Goal: Task Accomplishment & Management: Use online tool/utility

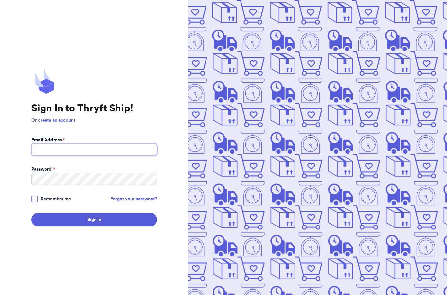
click at [53, 155] on input "Email Address *" at bounding box center [94, 149] width 126 height 12
type input "[EMAIL_ADDRESS][DOMAIN_NAME]"
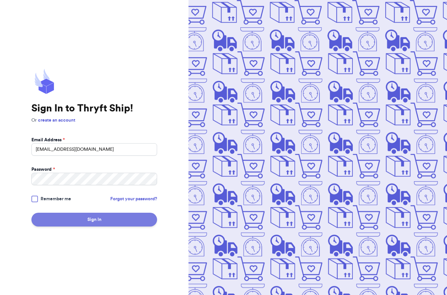
click at [77, 226] on button "Sign In" at bounding box center [94, 219] width 126 height 14
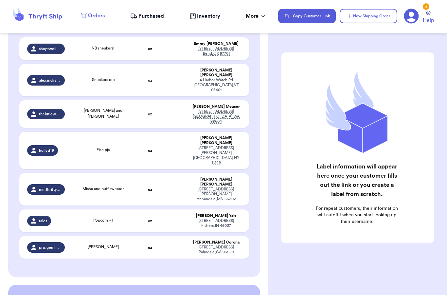
scroll to position [0, 6]
click at [69, 60] on td "NB sneakers!" at bounding box center [103, 48] width 69 height 23
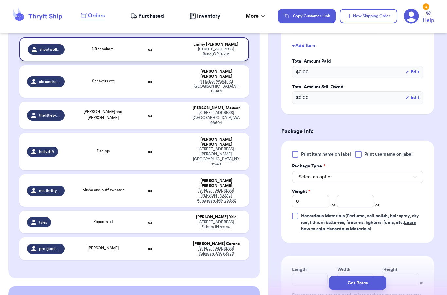
scroll to position [231, 0]
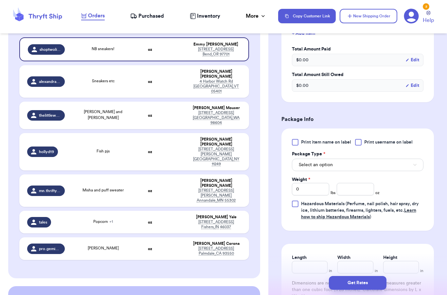
click at [393, 168] on button "Select an option" at bounding box center [358, 164] width 132 height 12
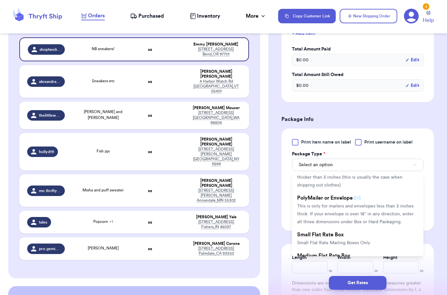
scroll to position [27, 0]
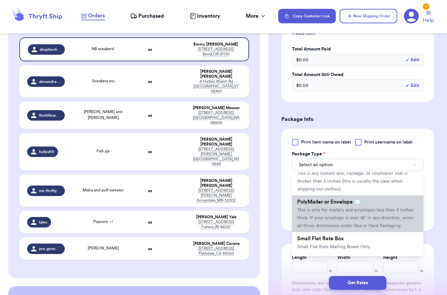
click at [361, 220] on span "This is only for mailers and envelopes less than 3 inches thick. If your envelo…" at bounding box center [355, 217] width 116 height 20
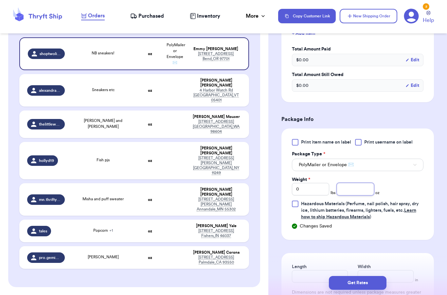
click at [352, 189] on input "number" at bounding box center [355, 189] width 37 height 12
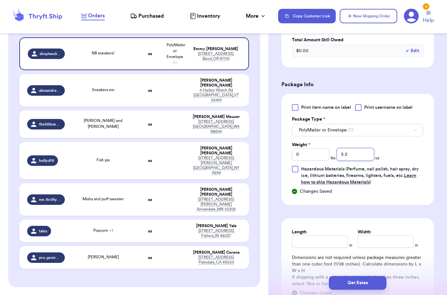
type input "5.2"
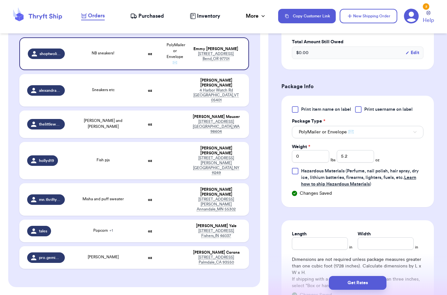
click at [406, 129] on button "PolyMailer or Envelope ✉️" at bounding box center [358, 132] width 132 height 12
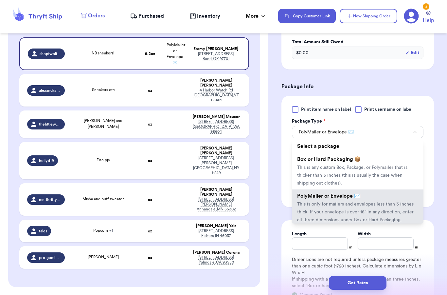
scroll to position [0, 0]
click at [407, 133] on button "PolyMailer or Envelope ✉️" at bounding box center [358, 132] width 132 height 12
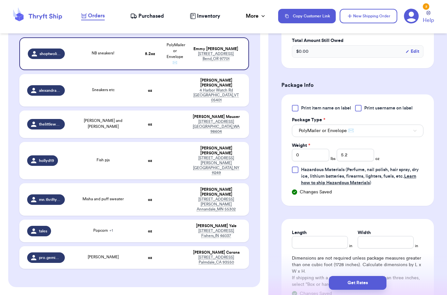
scroll to position [264, 0]
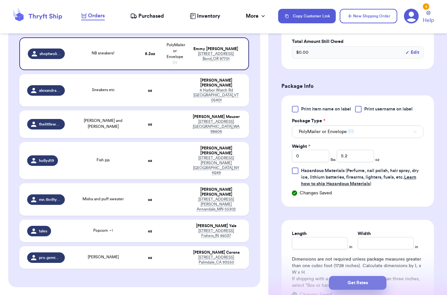
click at [365, 276] on button "Get Rates" at bounding box center [358, 283] width 58 height 14
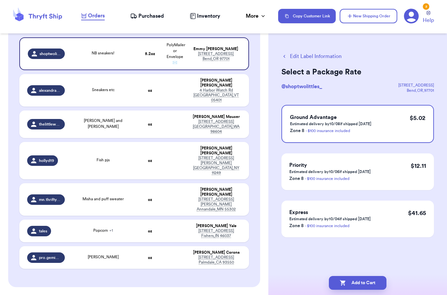
scroll to position [0, 0]
click at [377, 276] on button "Add to Cart" at bounding box center [358, 283] width 58 height 14
checkbox input "true"
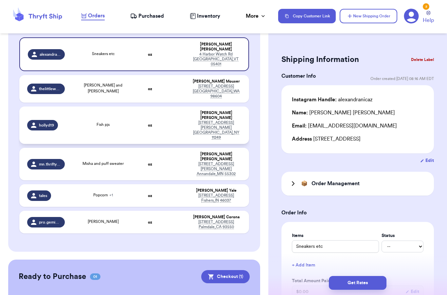
click at [127, 115] on td "Fish pjs" at bounding box center [103, 124] width 69 height 37
type input "Fish pjs"
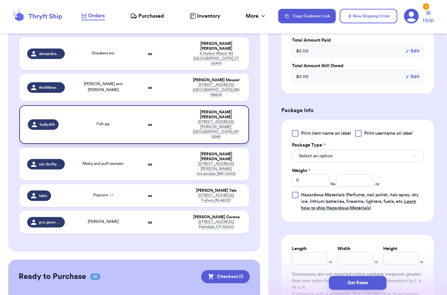
scroll to position [246, 0]
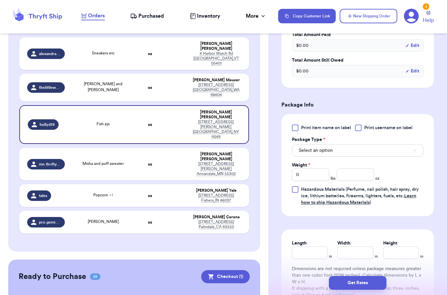
click at [386, 147] on button "Select an option" at bounding box center [358, 150] width 132 height 12
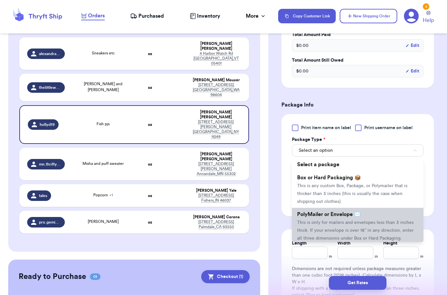
click at [350, 222] on span "This is only for mailers and envelopes less than 3 inches thick. If your envelo…" at bounding box center [355, 230] width 116 height 20
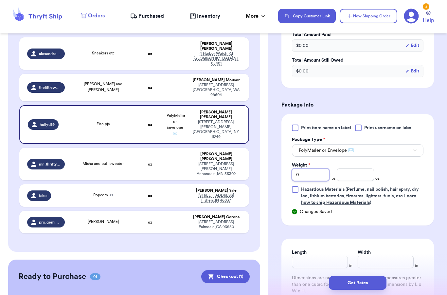
click at [318, 175] on input "0" at bounding box center [310, 174] width 37 height 12
type input "1"
click at [362, 175] on input "number" at bounding box center [355, 174] width 37 height 12
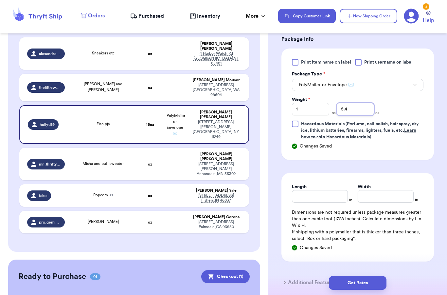
scroll to position [312, 0]
type input "5.4"
click at [432, 158] on form "Shipping Information Delete Label Customer Info Order created: [DATE] 10:12 PM …" at bounding box center [357, 18] width 152 height 554
click at [423, 170] on form "Shipping Information Delete Label Customer Info Order created: [DATE] 10:12 PM …" at bounding box center [357, 18] width 152 height 554
click at [373, 276] on button "Get Rates" at bounding box center [358, 283] width 58 height 14
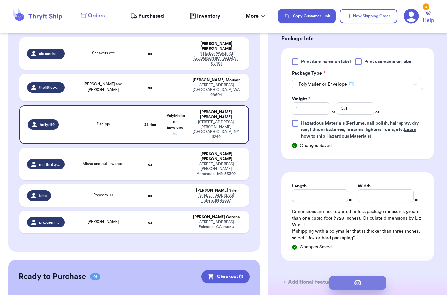
scroll to position [0, 0]
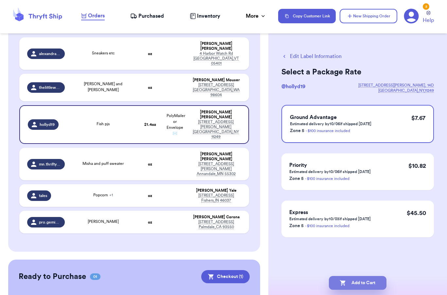
click at [360, 276] on button "Add to Cart" at bounding box center [358, 283] width 58 height 14
checkbox input "true"
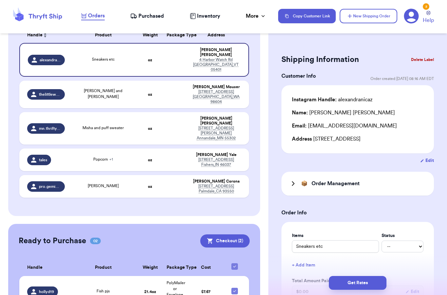
scroll to position [111, 0]
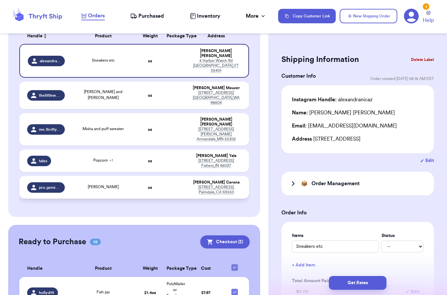
click at [94, 185] on span "[PERSON_NAME]" at bounding box center [103, 187] width 31 height 4
type input "[PERSON_NAME]"
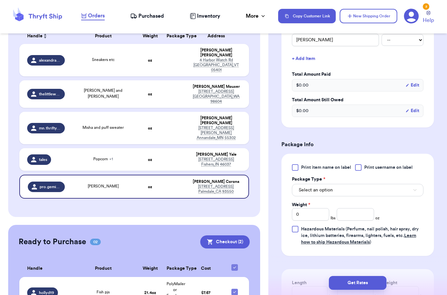
scroll to position [213, 0]
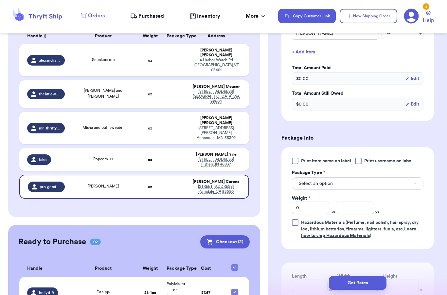
click at [358, 188] on button "Select an option" at bounding box center [358, 183] width 132 height 12
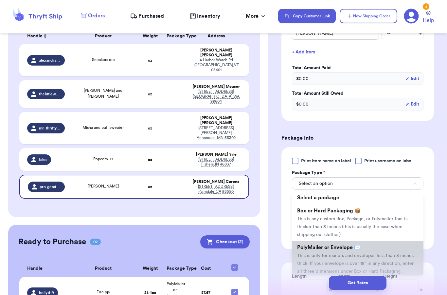
click at [331, 253] on span "This is only for mailers and envelopes less than 3 inches thick. If your envelo…" at bounding box center [355, 263] width 116 height 20
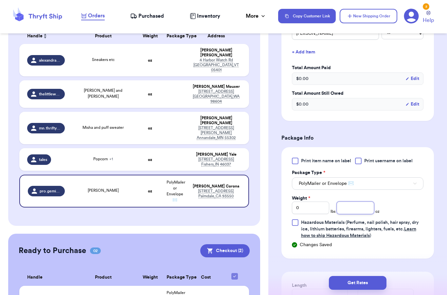
click at [352, 213] on input "number" at bounding box center [355, 207] width 37 height 12
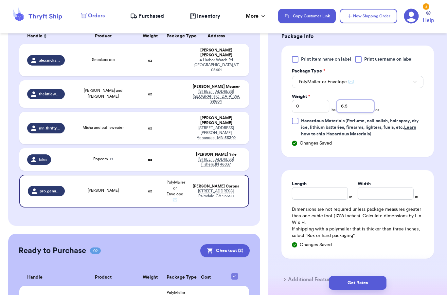
scroll to position [325, 0]
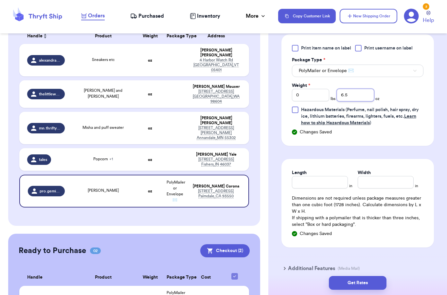
type input "6.5"
click at [429, 157] on form "Shipping Information Delete Label Customer Info Order created: [DATE] 09:07 PM …" at bounding box center [357, 4] width 152 height 554
click at [367, 276] on button "Get Rates" at bounding box center [358, 283] width 58 height 14
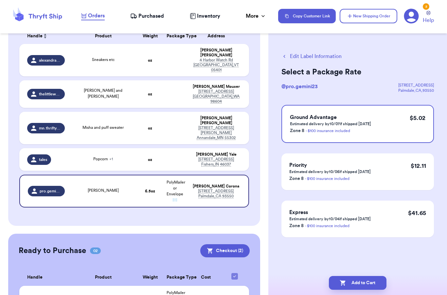
scroll to position [0, 0]
click at [361, 276] on button "Add to Cart" at bounding box center [358, 283] width 58 height 14
checkbox input "true"
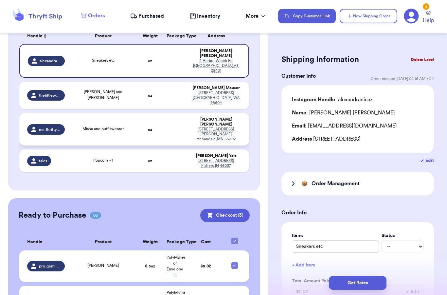
click at [123, 126] on div "Misha and puff sweater" at bounding box center [103, 129] width 61 height 7
type input "Misha and puff sweater"
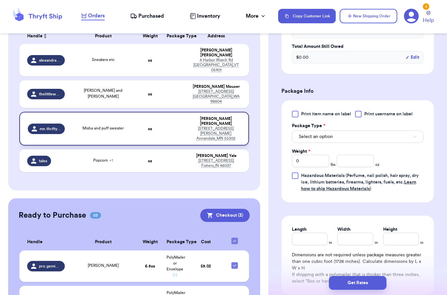
scroll to position [263, 0]
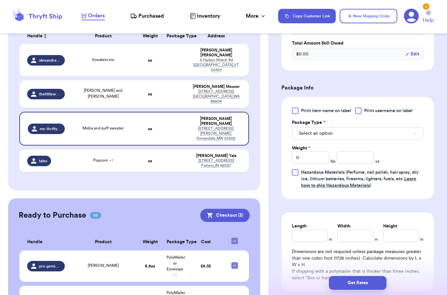
click at [397, 138] on button "Select an option" at bounding box center [358, 133] width 132 height 12
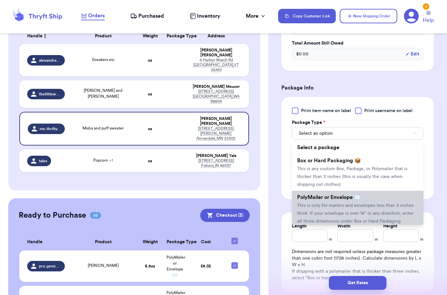
click at [349, 205] on span "This is only for mailers and envelopes less than 3 inches thick. If your envelo…" at bounding box center [355, 213] width 116 height 20
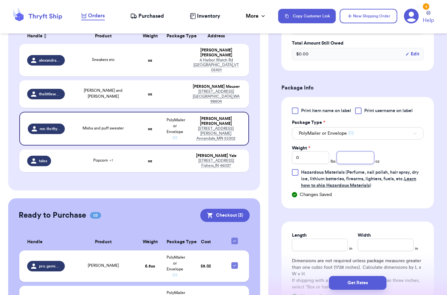
click at [360, 158] on input "number" at bounding box center [355, 157] width 37 height 12
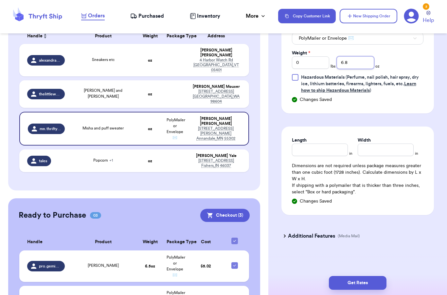
scroll to position [358, 0]
type input "6.8"
click at [418, 239] on div "Additional Features (Media Mail)" at bounding box center [353, 236] width 152 height 16
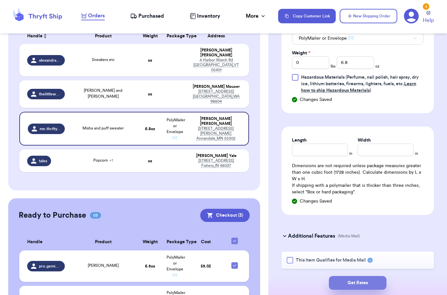
click at [370, 278] on button "Get Rates" at bounding box center [358, 283] width 58 height 14
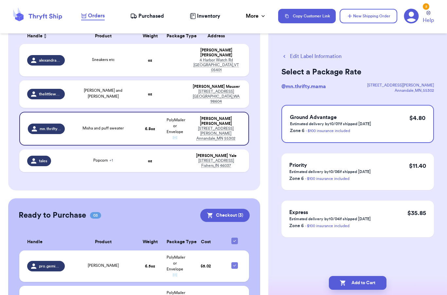
scroll to position [0, 0]
click at [345, 276] on button "Add to Cart" at bounding box center [358, 283] width 58 height 14
checkbox input "true"
